Goal: Check status

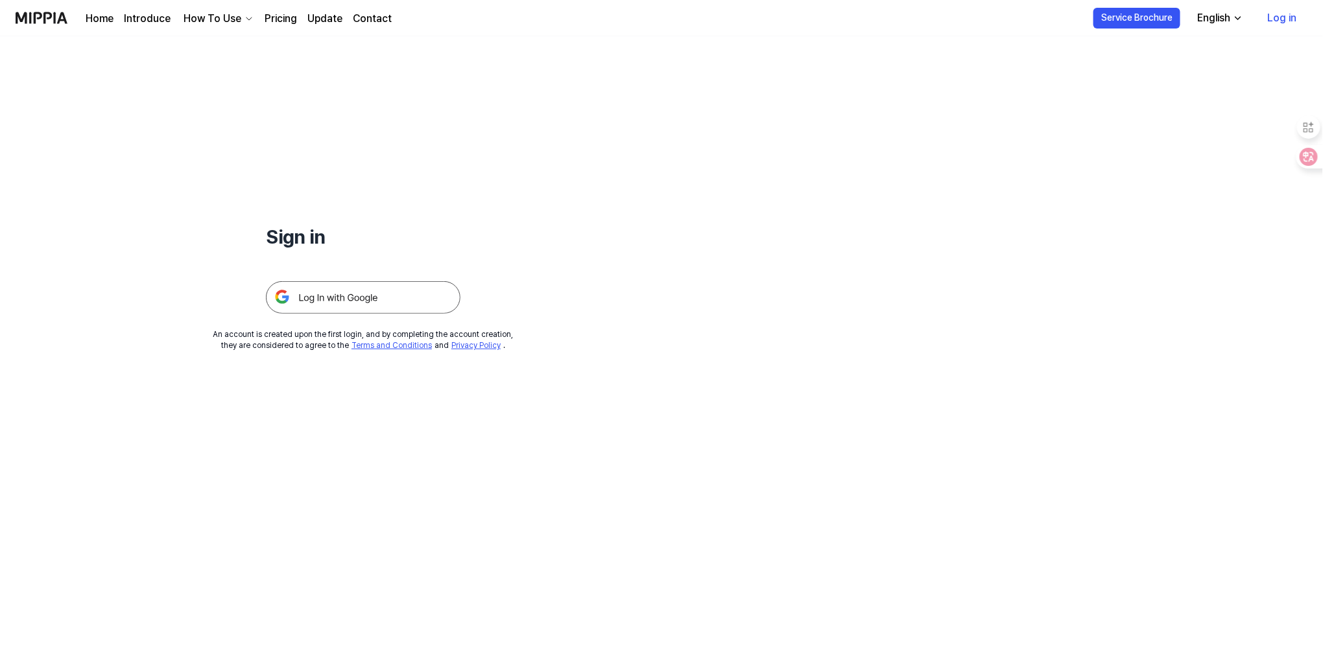
click at [378, 289] on img at bounding box center [363, 297] width 195 height 32
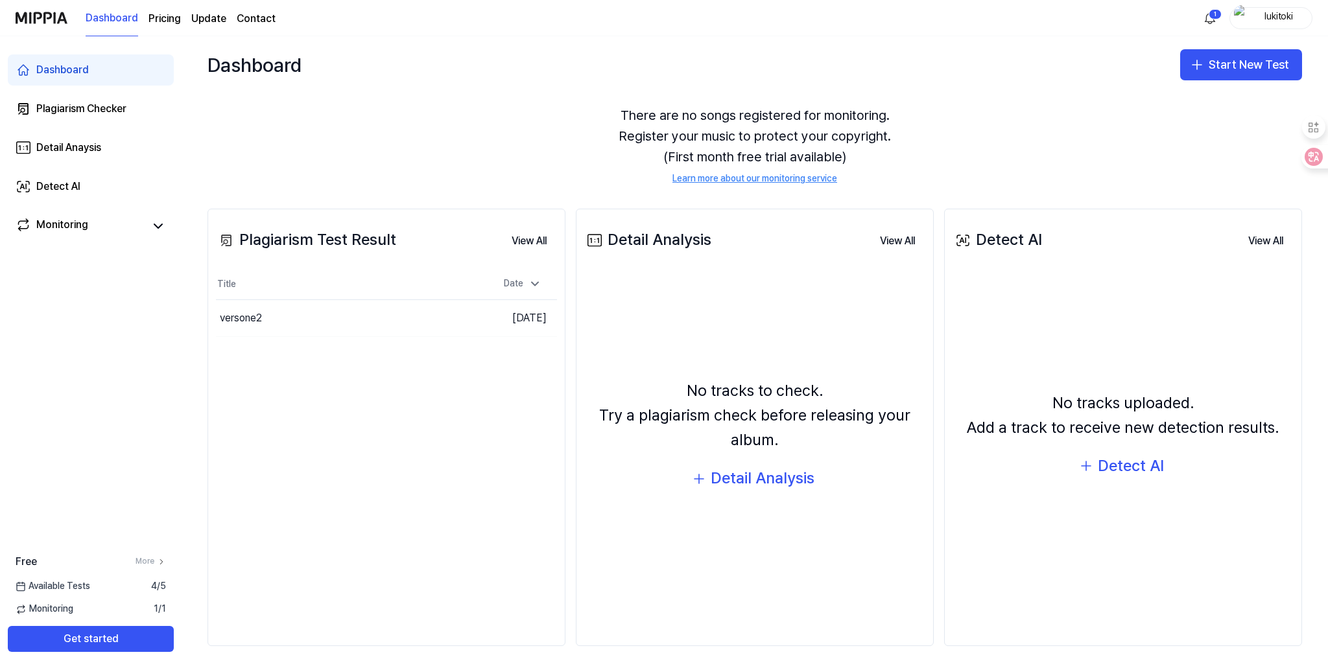
scroll to position [39, 0]
click at [360, 328] on div "versone2" at bounding box center [306, 317] width 180 height 36
